Goal: Information Seeking & Learning: Understand process/instructions

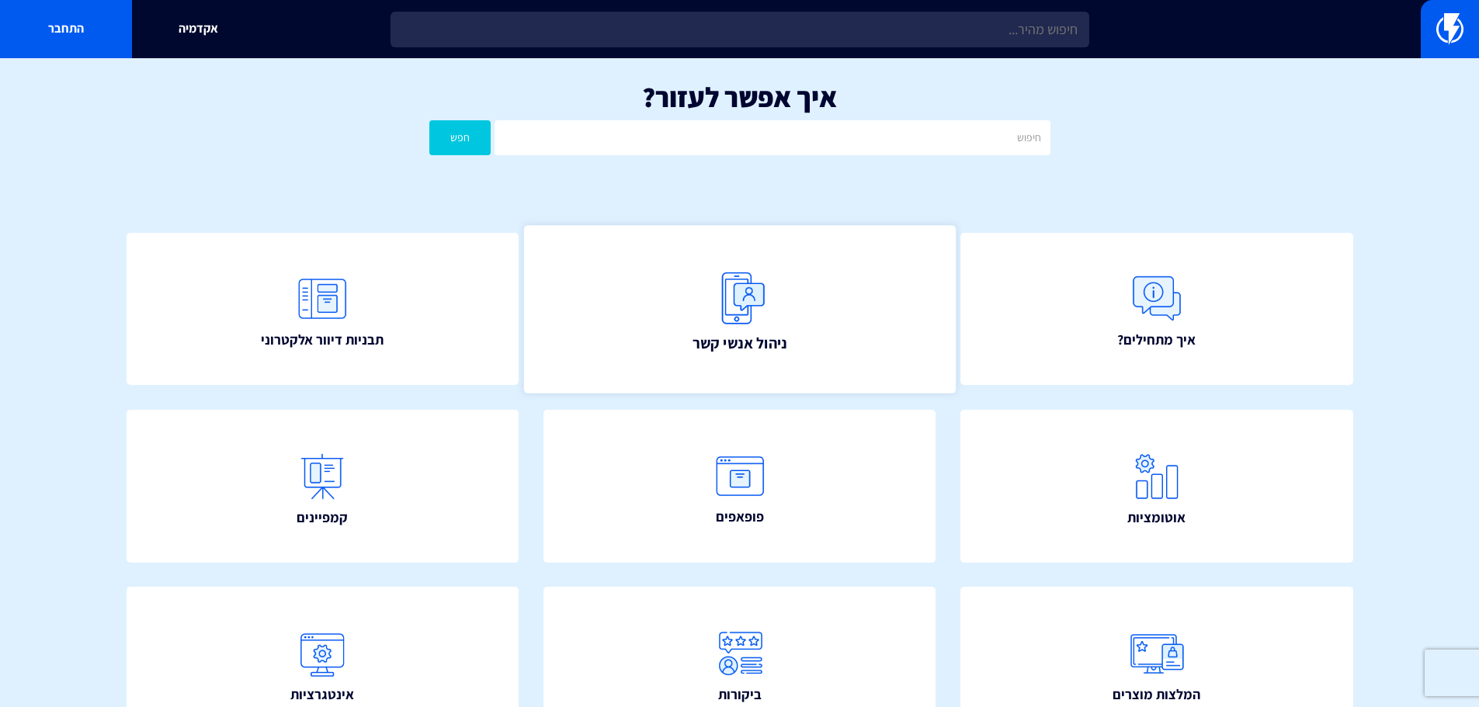
click at [782, 298] on link "ניהול אנשי קשר" at bounding box center [739, 309] width 432 height 168
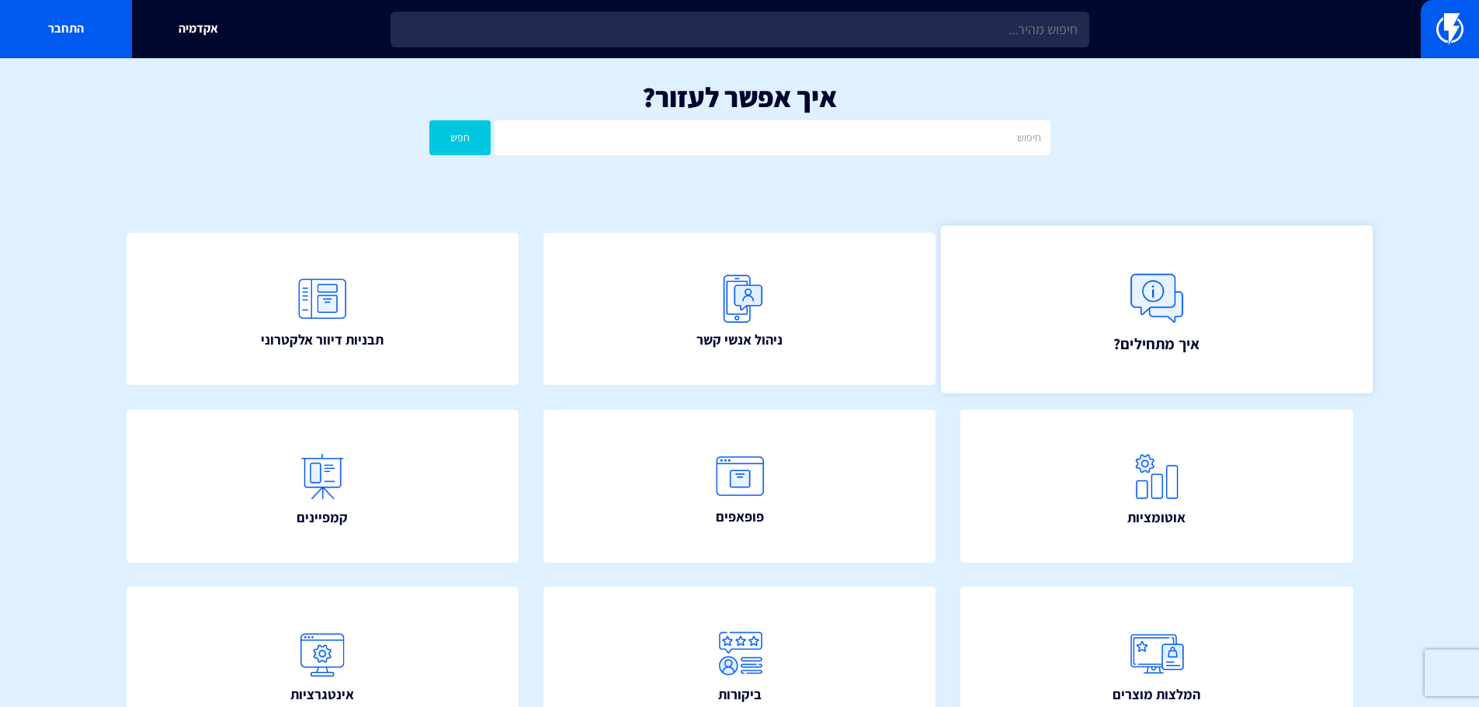
click at [1213, 313] on link "איך מתחילים?" at bounding box center [1157, 309] width 432 height 168
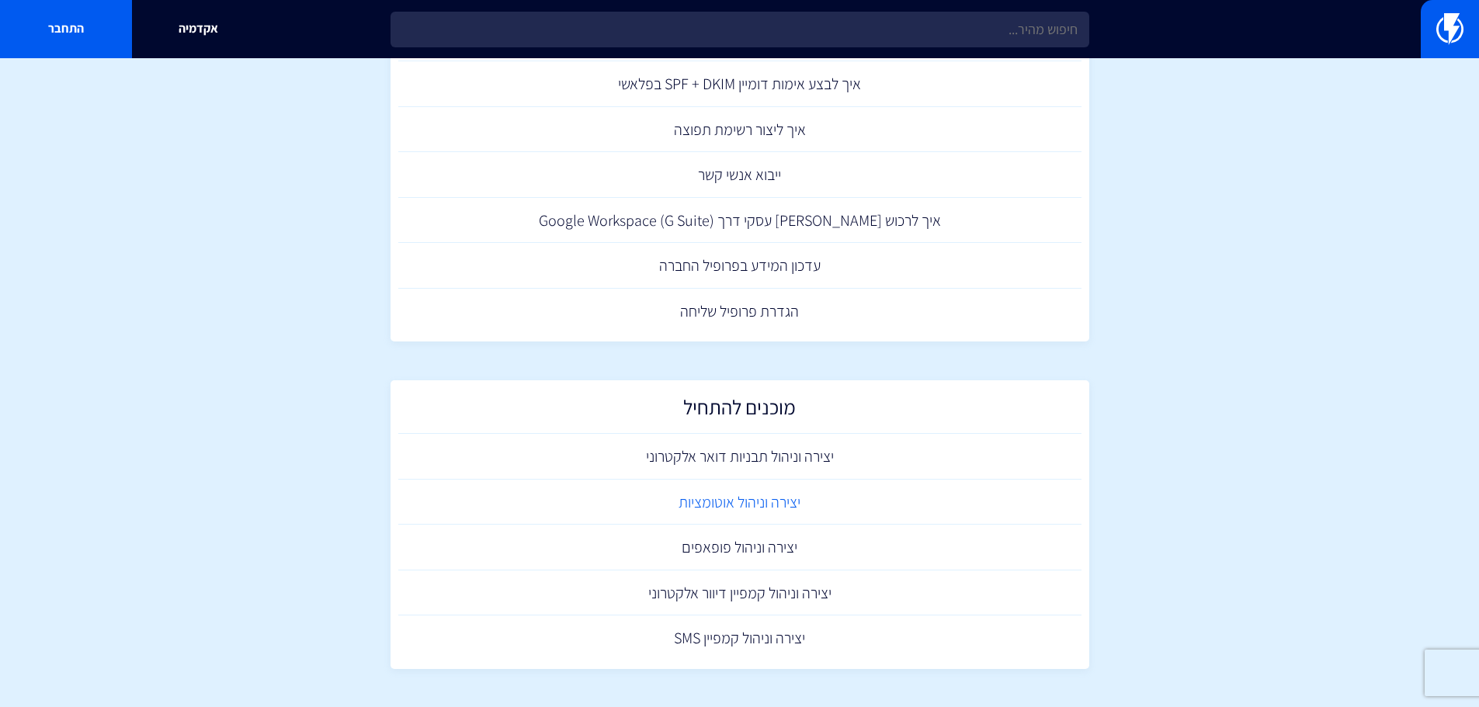
scroll to position [783, 0]
